Goal: Task Accomplishment & Management: Use online tool/utility

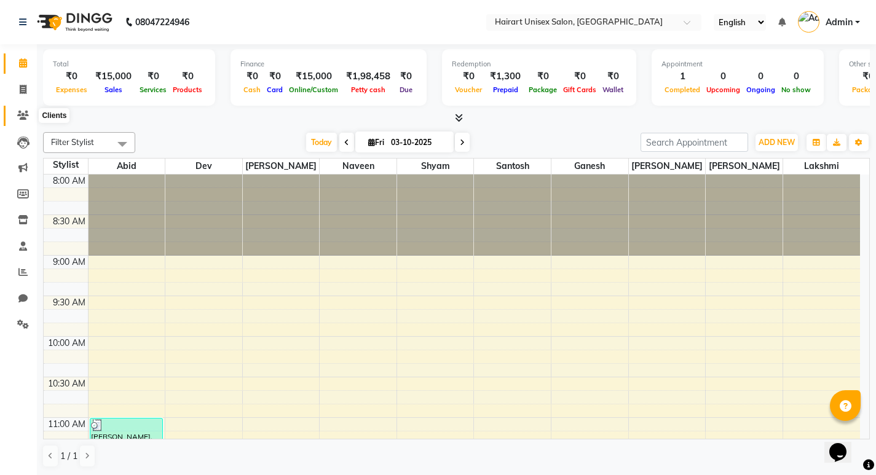
click at [22, 113] on icon at bounding box center [23, 115] width 12 height 9
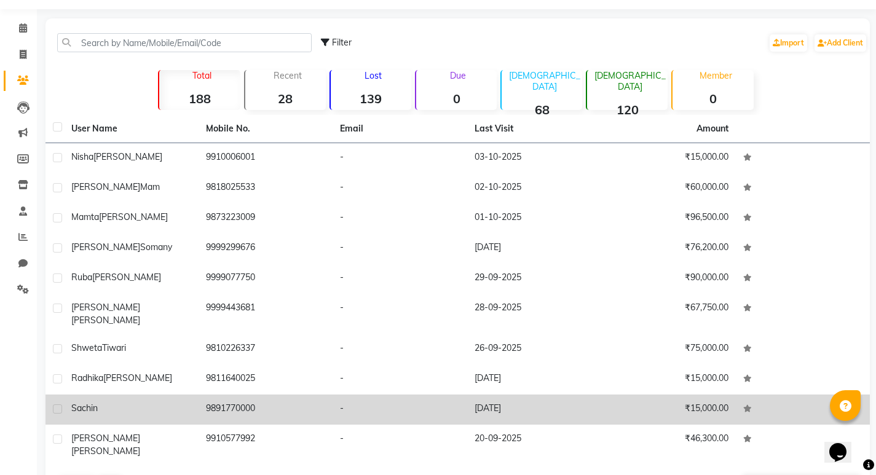
scroll to position [57, 0]
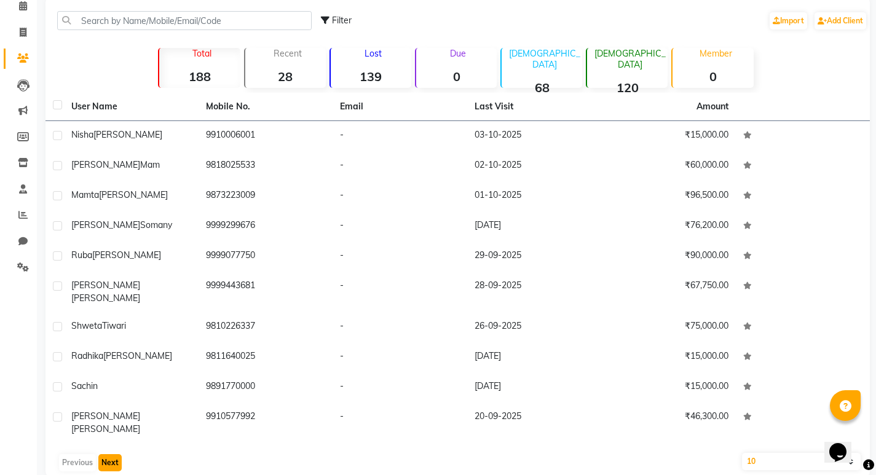
click at [103, 454] on button "Next" at bounding box center [109, 462] width 23 height 17
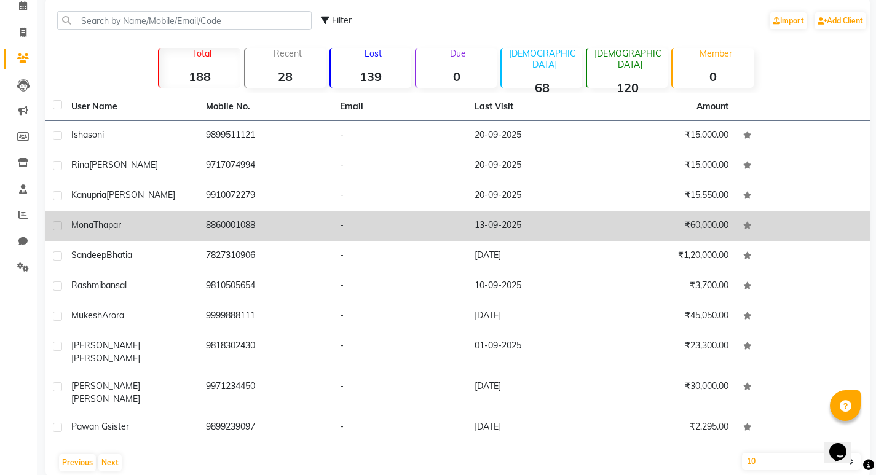
click at [119, 224] on span "Thapar" at bounding box center [107, 224] width 28 height 11
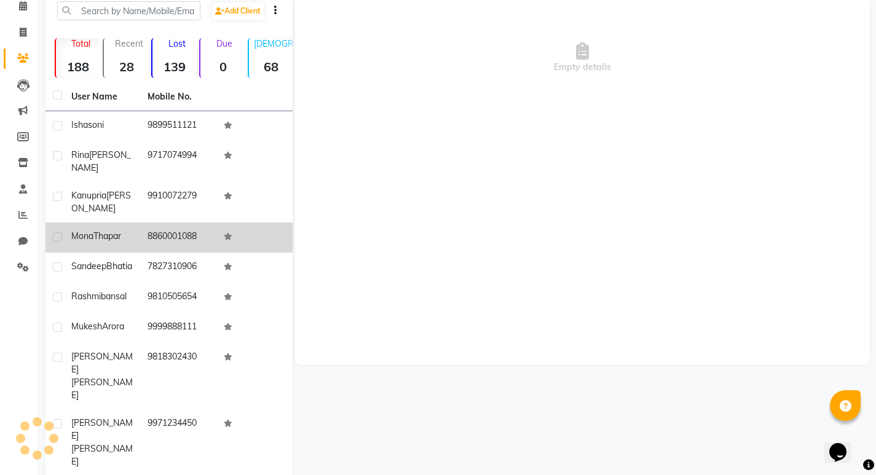
click at [119, 230] on span "Thapar" at bounding box center [107, 235] width 28 height 11
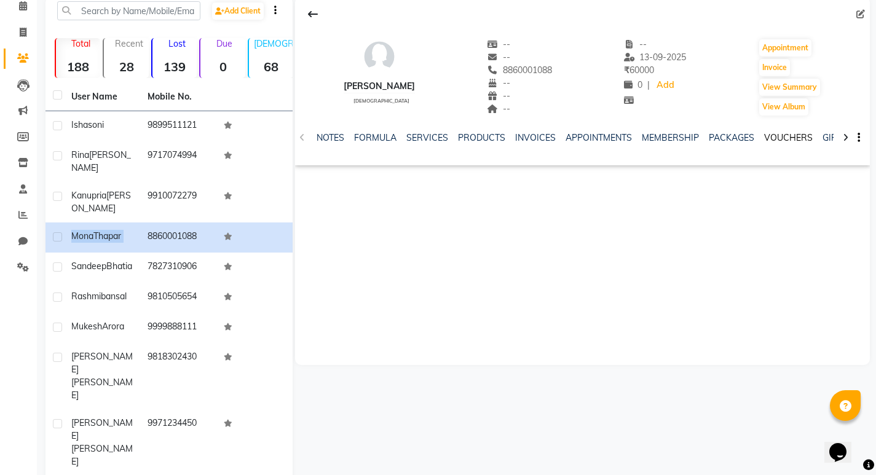
click at [776, 140] on link "VOUCHERS" at bounding box center [788, 137] width 49 height 11
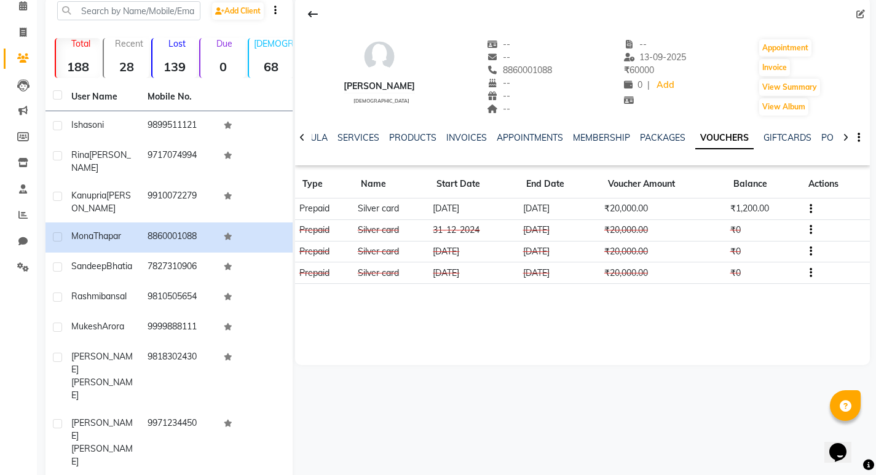
click at [754, 208] on td "₹1,200.00" at bounding box center [763, 209] width 75 height 22
click at [570, 334] on div "[PERSON_NAME] [DEMOGRAPHIC_DATA] -- -- 8860001088 -- -- -- -- [DATE] ₹ 60000 0 …" at bounding box center [582, 180] width 575 height 369
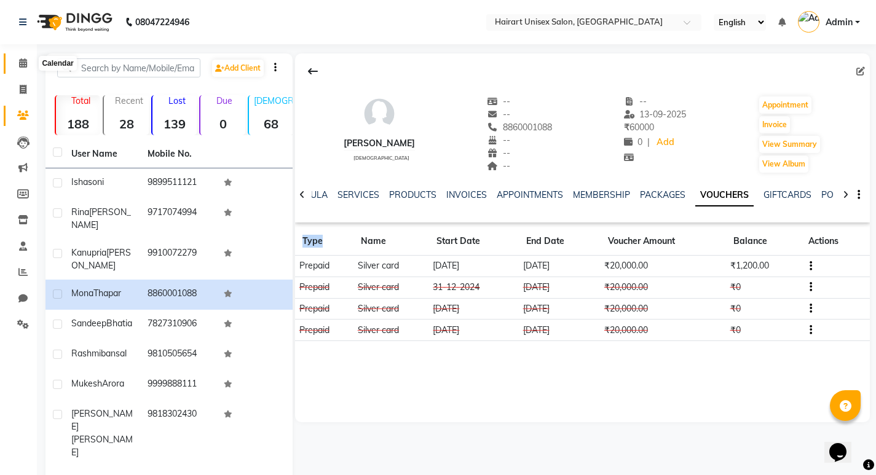
click at [27, 61] on icon at bounding box center [23, 62] width 8 height 9
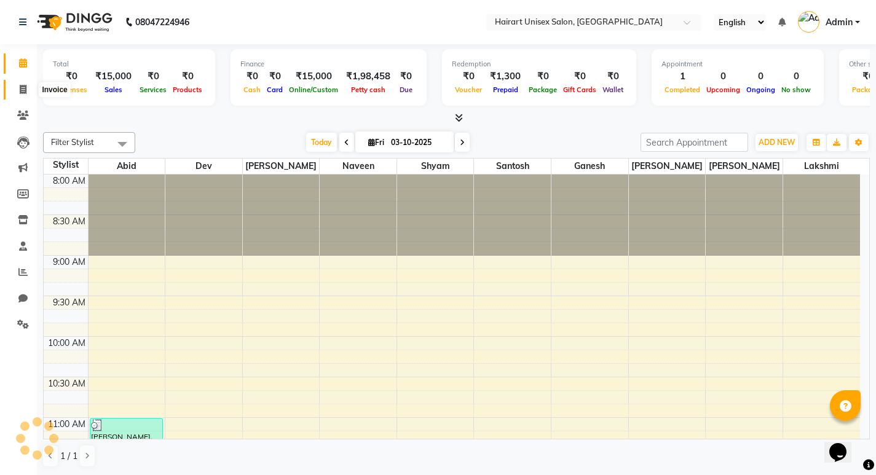
drag, startPoint x: 20, startPoint y: 87, endPoint x: 59, endPoint y: 98, distance: 40.4
click at [21, 87] on icon at bounding box center [23, 89] width 7 height 9
select select "service"
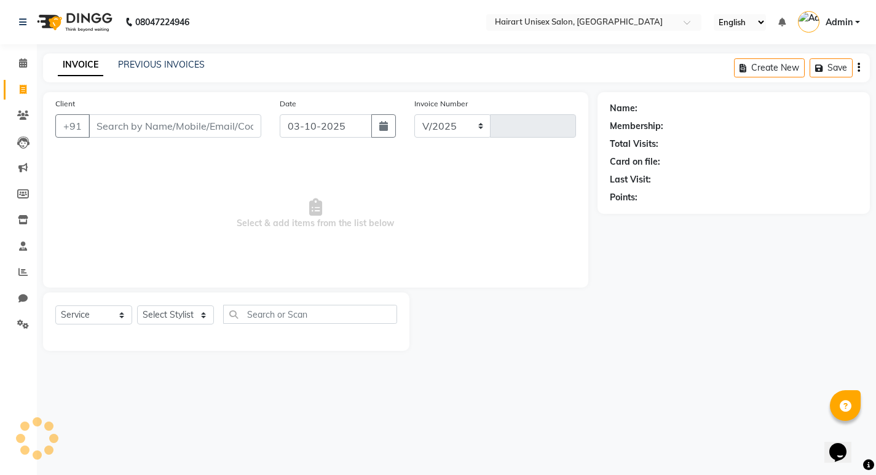
select select "5534"
type input "0407"
click at [132, 123] on input "Client" at bounding box center [175, 125] width 175 height 23
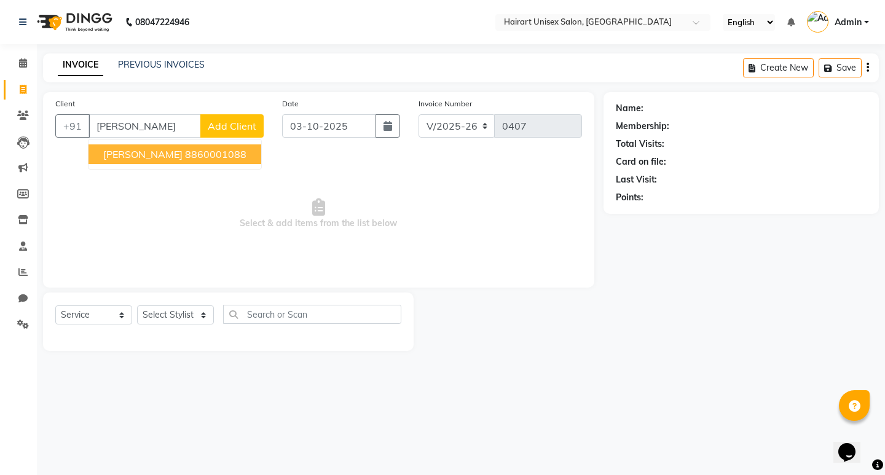
click at [138, 149] on span "[PERSON_NAME]" at bounding box center [142, 154] width 79 height 12
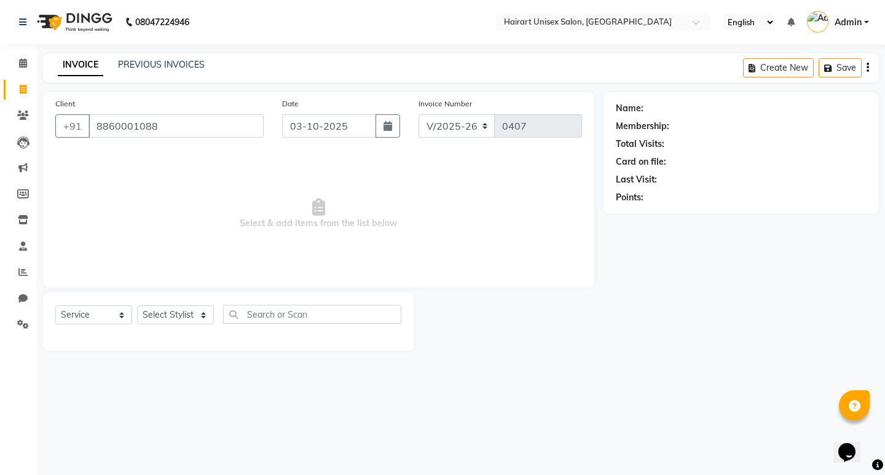
type input "8860001088"
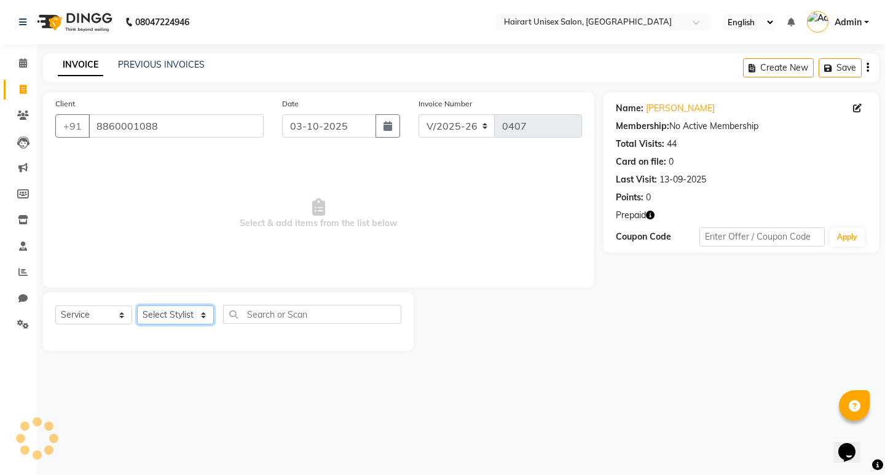
click at [168, 315] on select "Select Stylist [PERSON_NAME] Dev Ganesh Lakshmi [PERSON_NAME] Santosh [PERSON_N…" at bounding box center [175, 314] width 77 height 19
click at [158, 313] on select "Select Stylist [PERSON_NAME] Dev Ganesh Lakshmi [PERSON_NAME] Santosh [PERSON_N…" at bounding box center [175, 314] width 77 height 19
select select "71779"
click at [137, 305] on select "Select Stylist [PERSON_NAME] Dev Ganesh Lakshmi [PERSON_NAME] Santosh [PERSON_N…" at bounding box center [175, 314] width 77 height 19
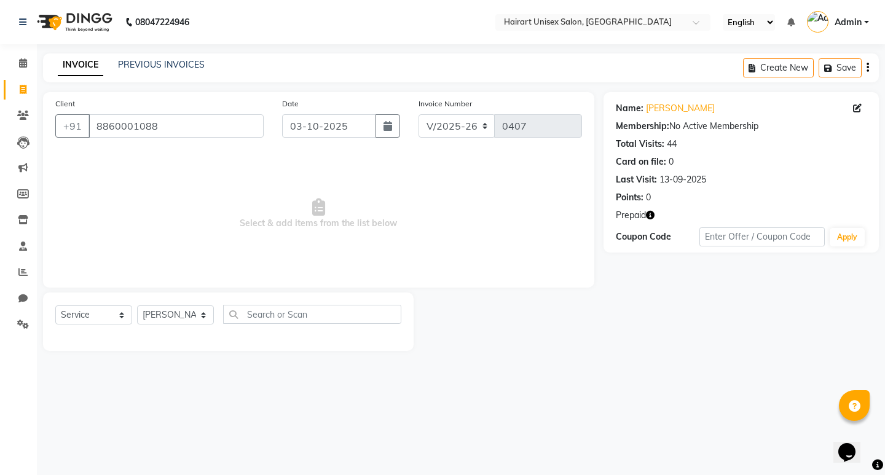
click at [164, 247] on span "Select & add items from the list below" at bounding box center [318, 213] width 527 height 123
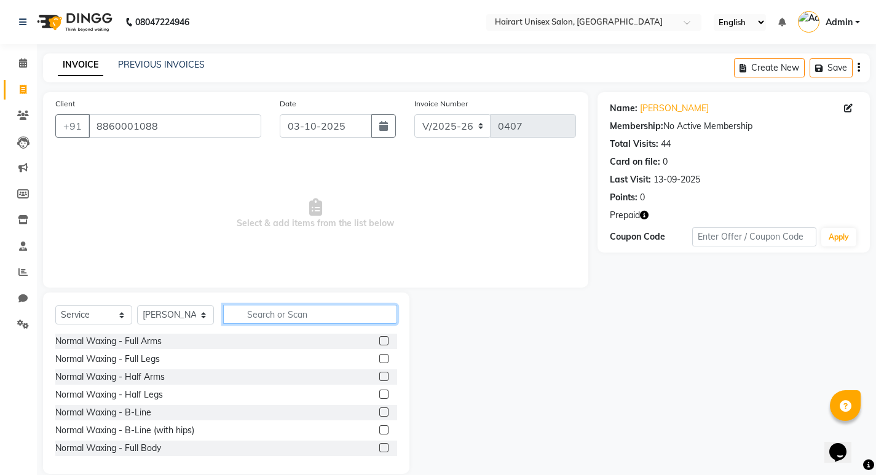
click at [257, 314] on input "text" at bounding box center [310, 314] width 174 height 19
click at [257, 315] on input "text" at bounding box center [310, 314] width 174 height 19
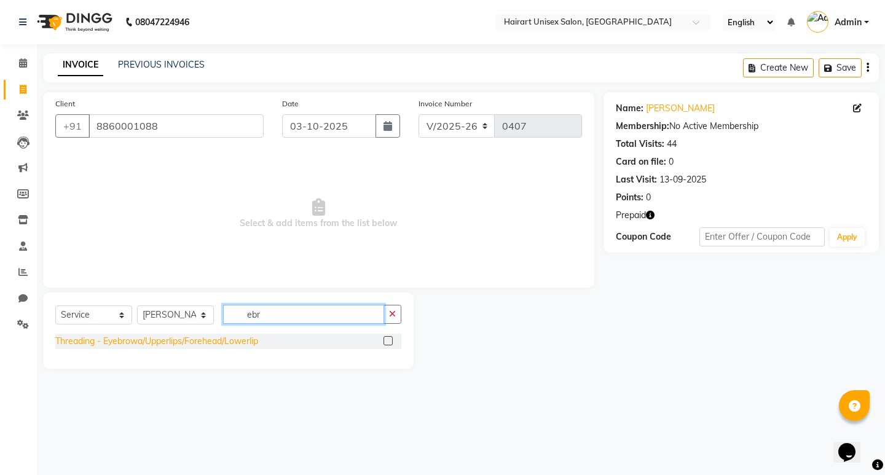
type input "ebr"
click at [205, 345] on div "Threading - Eyebrowa/Upperlips/Forehead/Lowerlip" at bounding box center [156, 341] width 203 height 13
checkbox input "false"
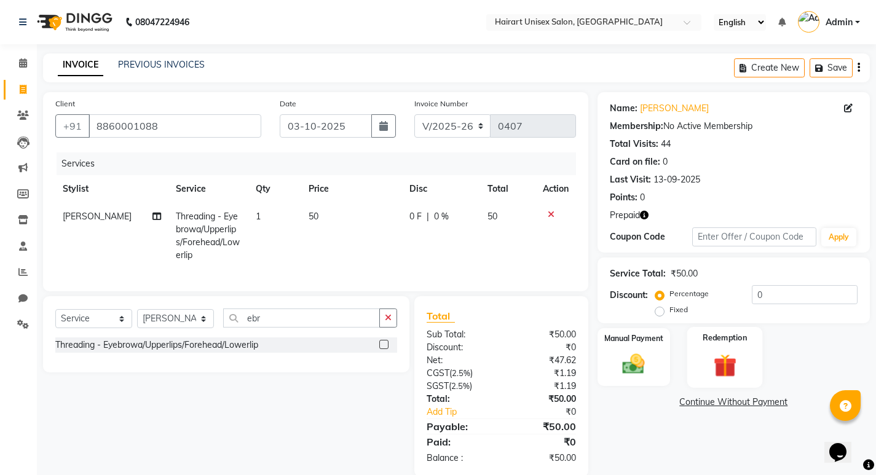
click at [749, 353] on div "Redemption" at bounding box center [725, 357] width 76 height 61
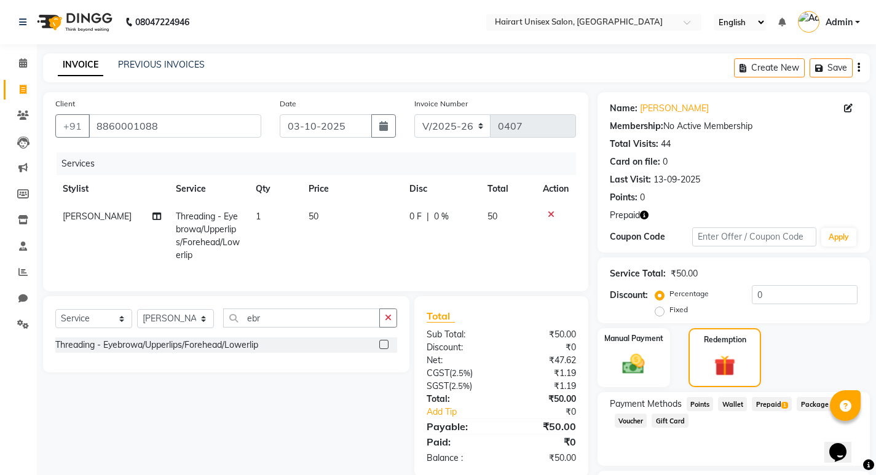
click at [779, 404] on span "Prepaid 1" at bounding box center [772, 404] width 40 height 14
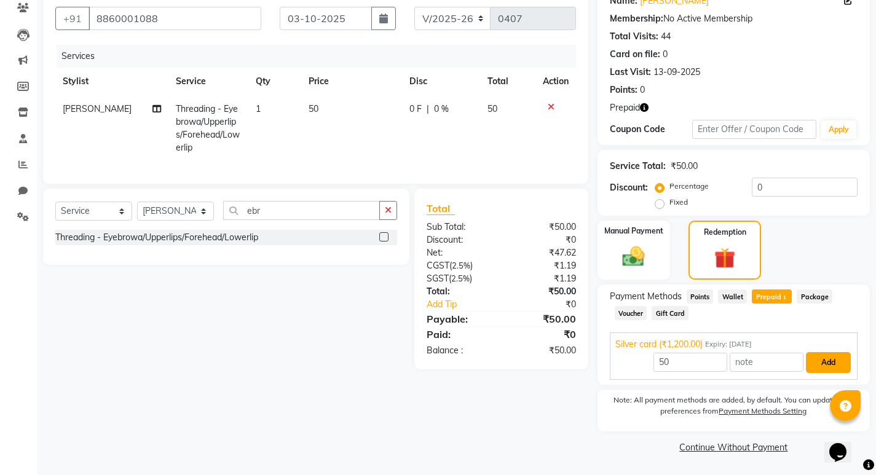
click at [831, 364] on button "Add" at bounding box center [828, 362] width 45 height 21
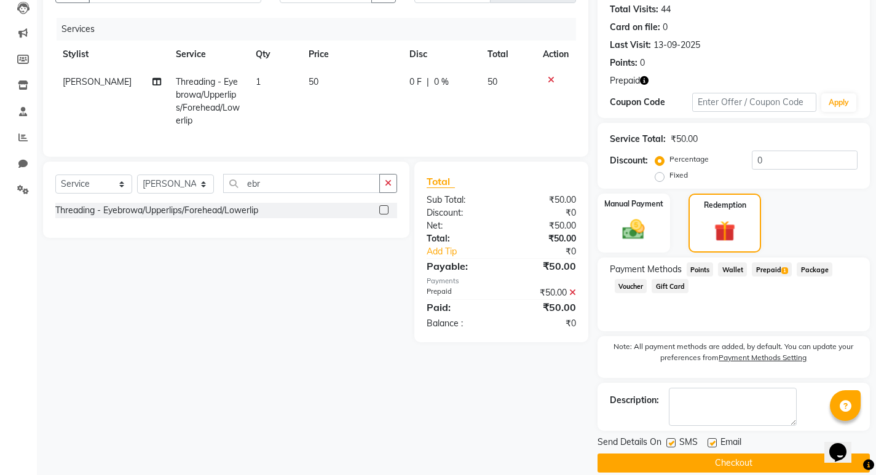
scroll to position [151, 0]
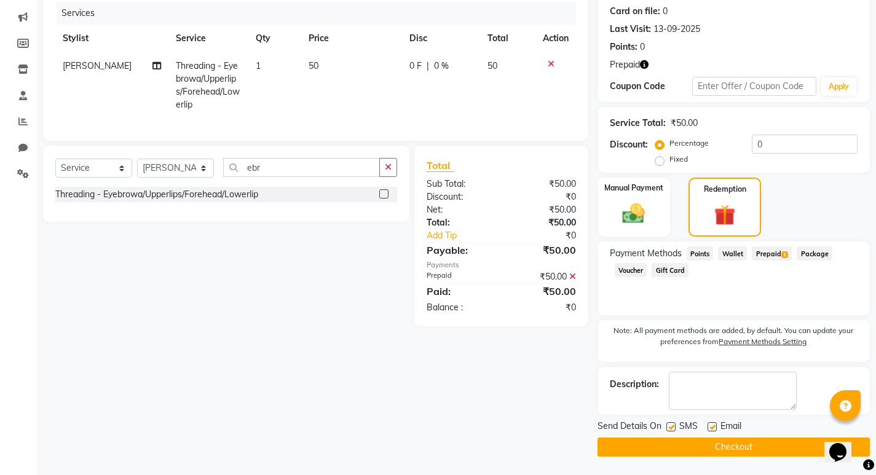
click at [726, 445] on button "Checkout" at bounding box center [733, 447] width 272 height 19
click at [726, 445] on div "Checkout" at bounding box center [733, 447] width 272 height 19
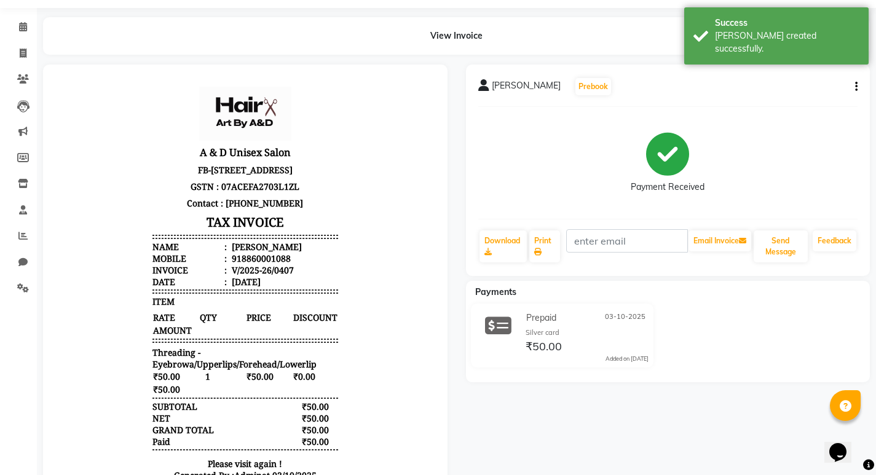
scroll to position [61, 0]
